Goal: Navigation & Orientation: Find specific page/section

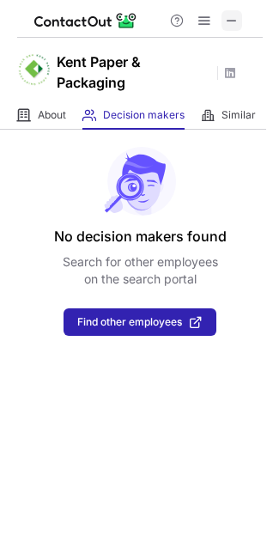
click at [238, 25] on button at bounding box center [232, 20] width 21 height 21
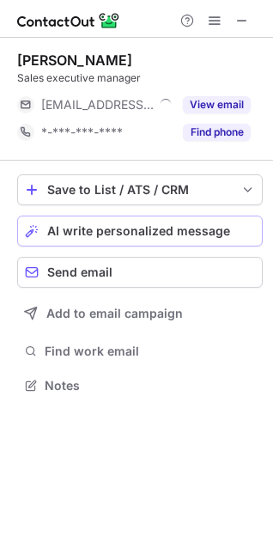
scroll to position [8, 8]
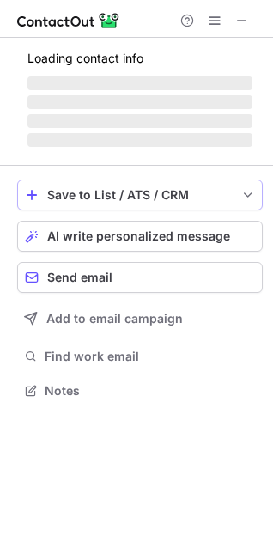
scroll to position [389, 273]
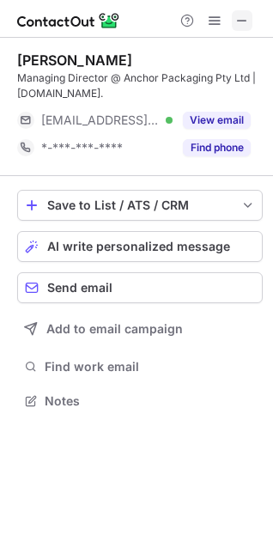
click at [239, 15] on span at bounding box center [243, 21] width 14 height 14
